Goal: Obtain resource: Download file/media

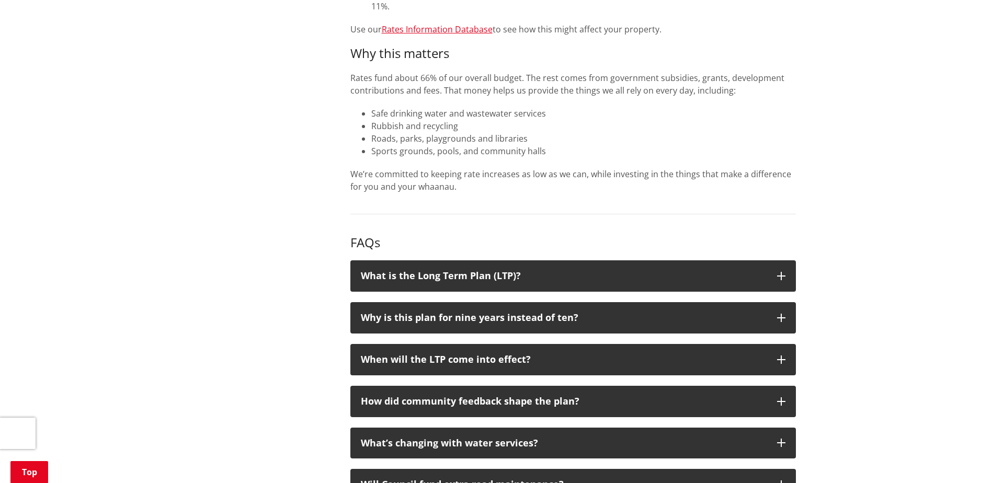
scroll to position [836, 0]
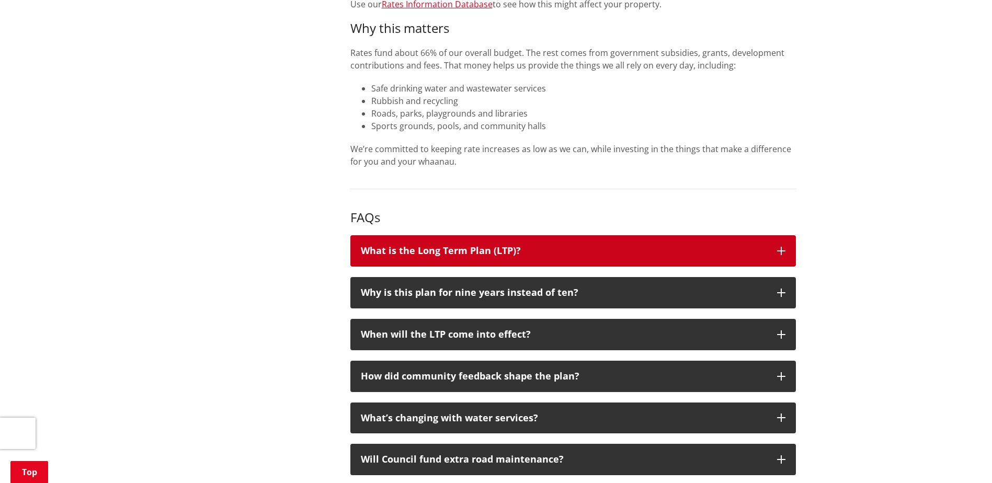
click at [783, 247] on icon "button" at bounding box center [781, 251] width 8 height 8
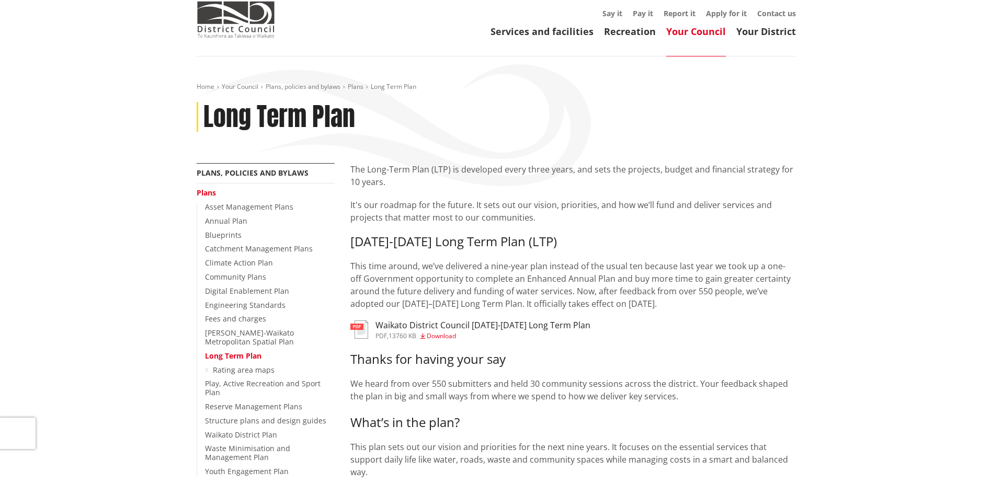
scroll to position [0, 0]
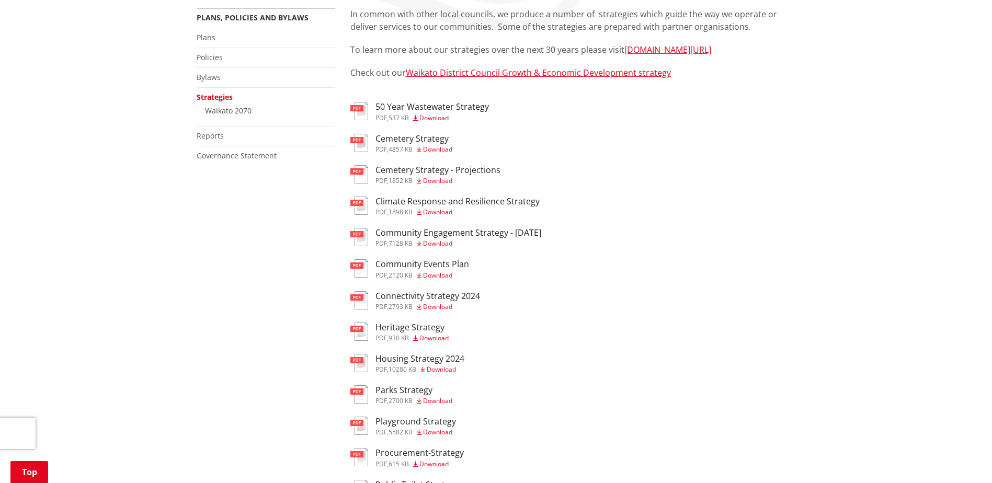
scroll to position [209, 0]
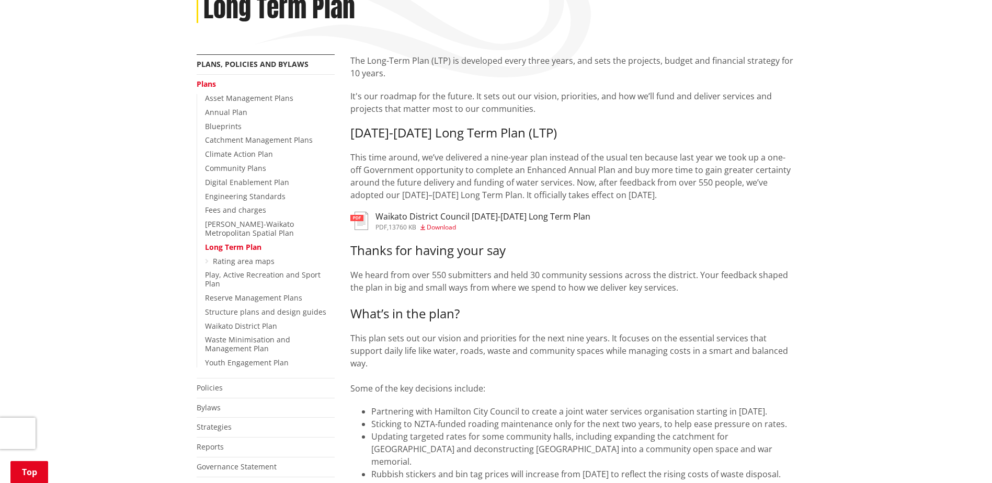
scroll to position [261, 0]
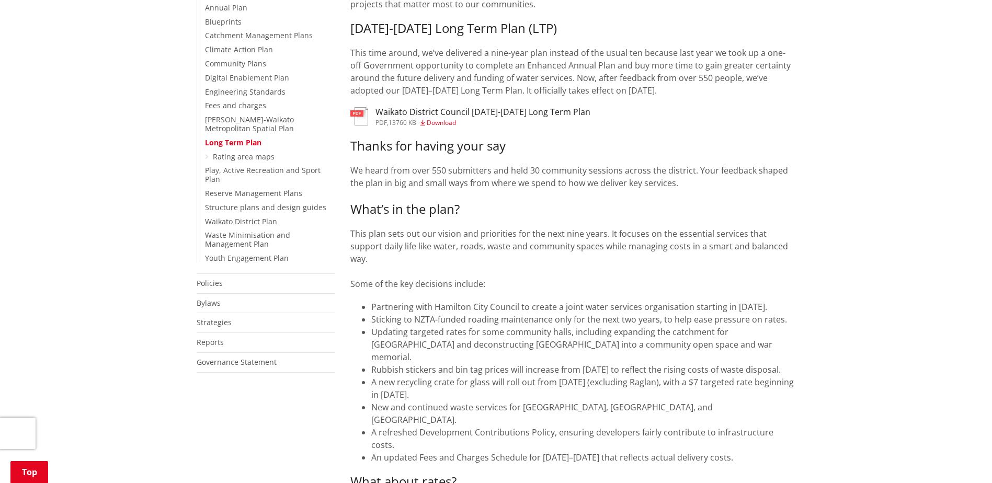
click at [440, 122] on span "Download" at bounding box center [441, 122] width 29 height 9
